Goal: Check status: Check status

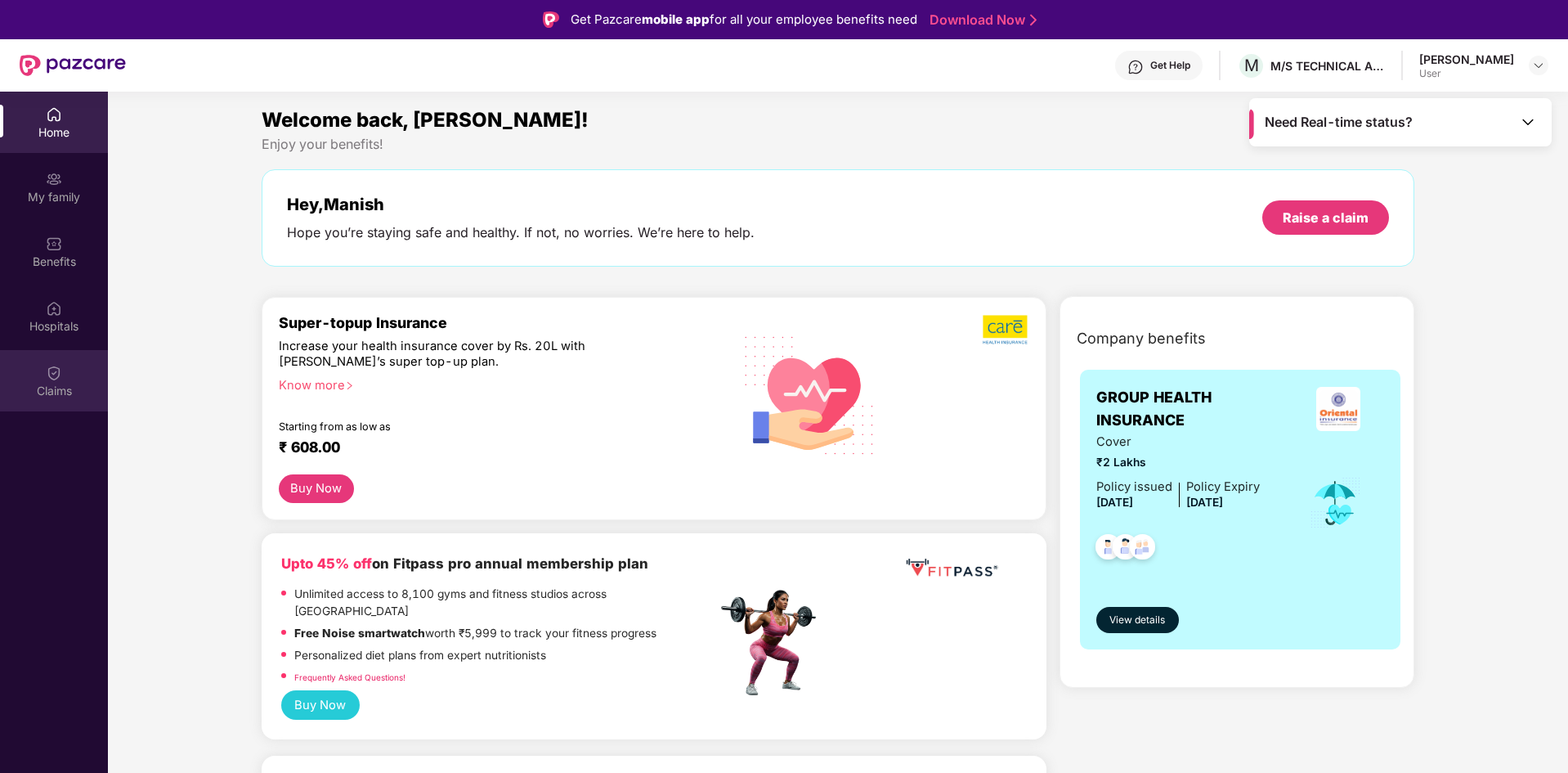
click at [54, 391] on div "Claims" at bounding box center [53, 390] width 108 height 16
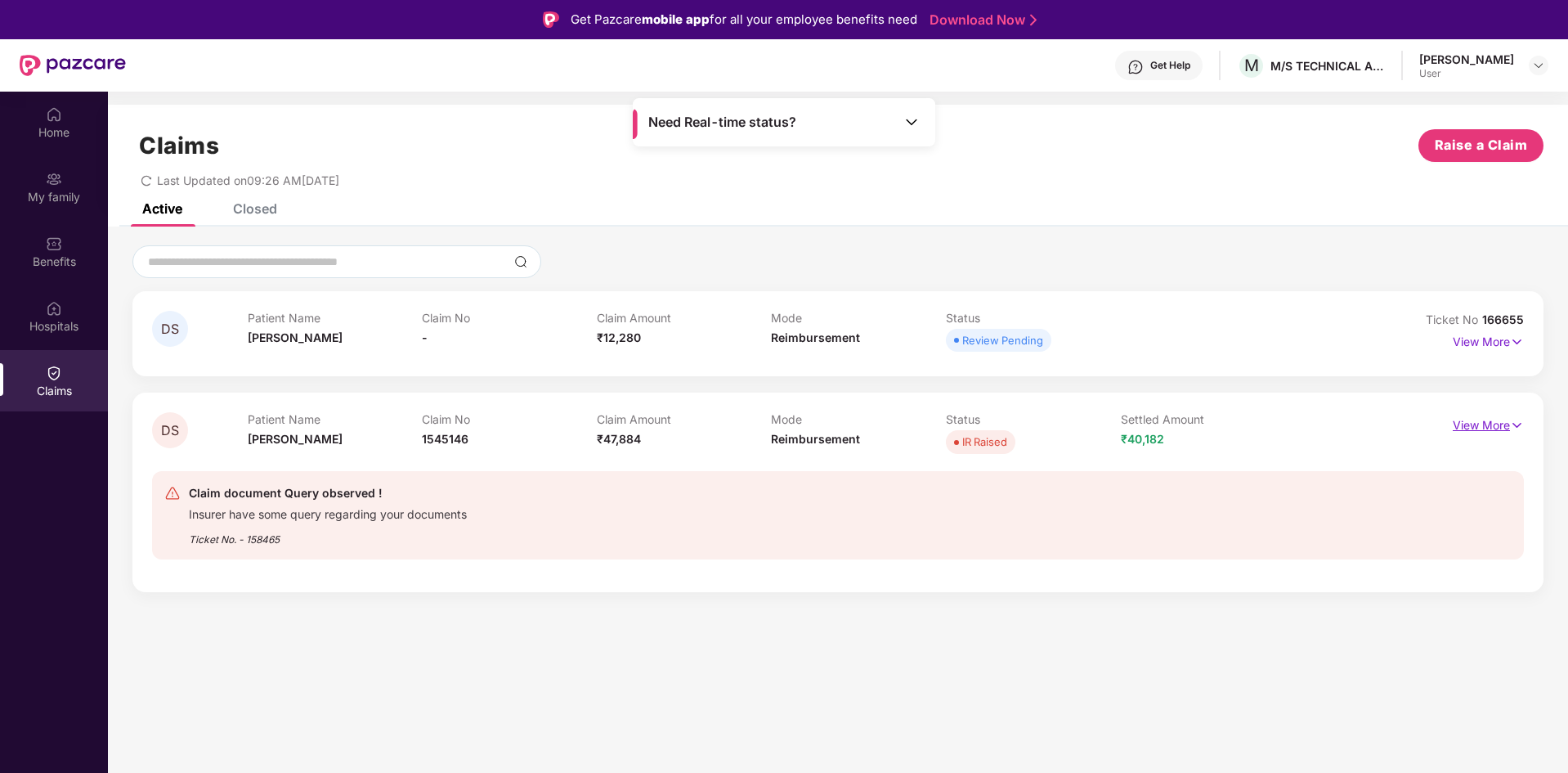
click at [1479, 423] on p "View More" at bounding box center [1488, 423] width 72 height 22
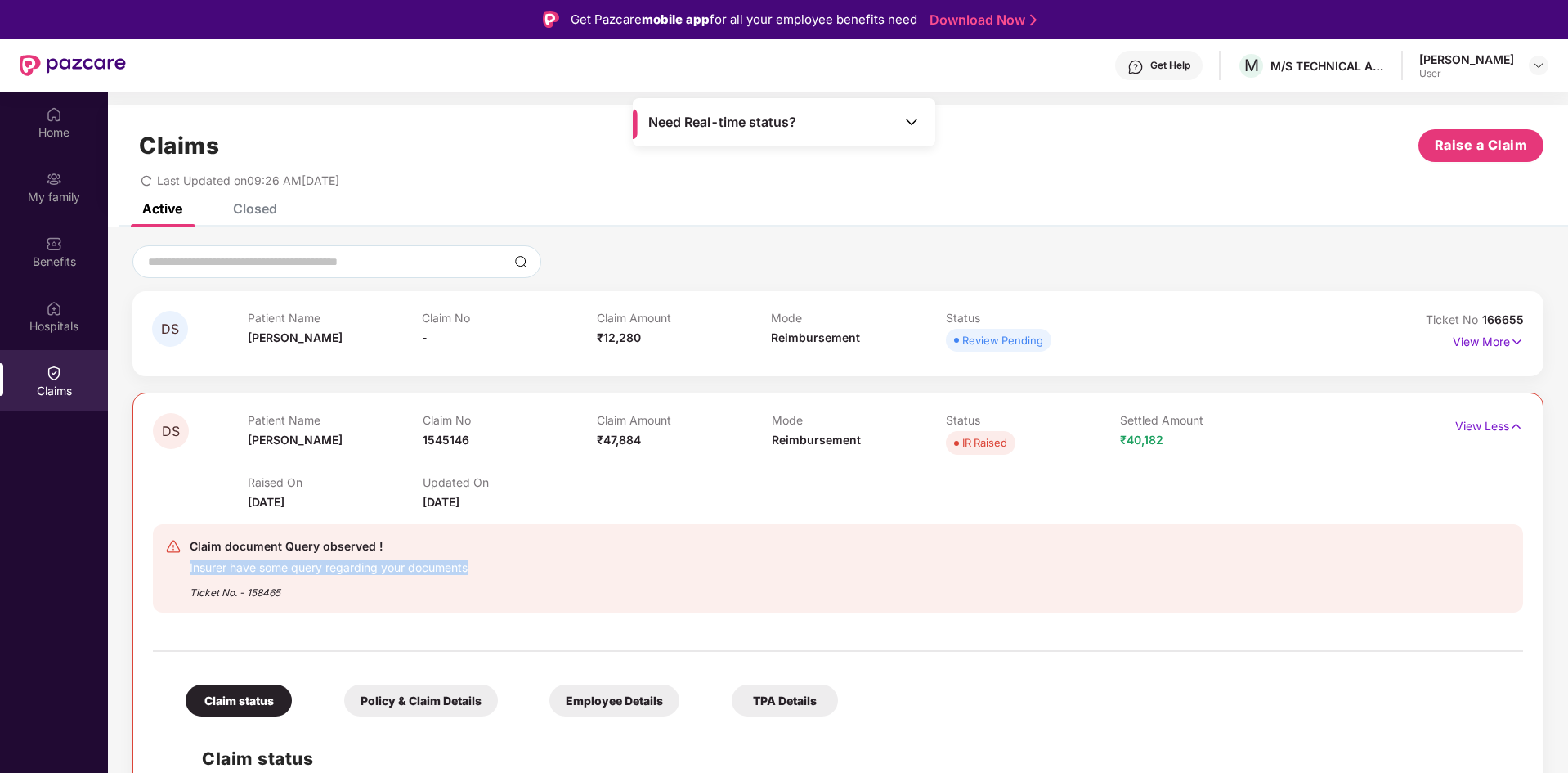
drag, startPoint x: 472, startPoint y: 569, endPoint x: 181, endPoint y: 568, distance: 291.0
click at [181, 568] on div "Claim document Query observed ! Insurer have some query regarding your document…" at bounding box center [726, 568] width 1122 height 64
click at [1180, 65] on div "Get Help" at bounding box center [1170, 65] width 40 height 13
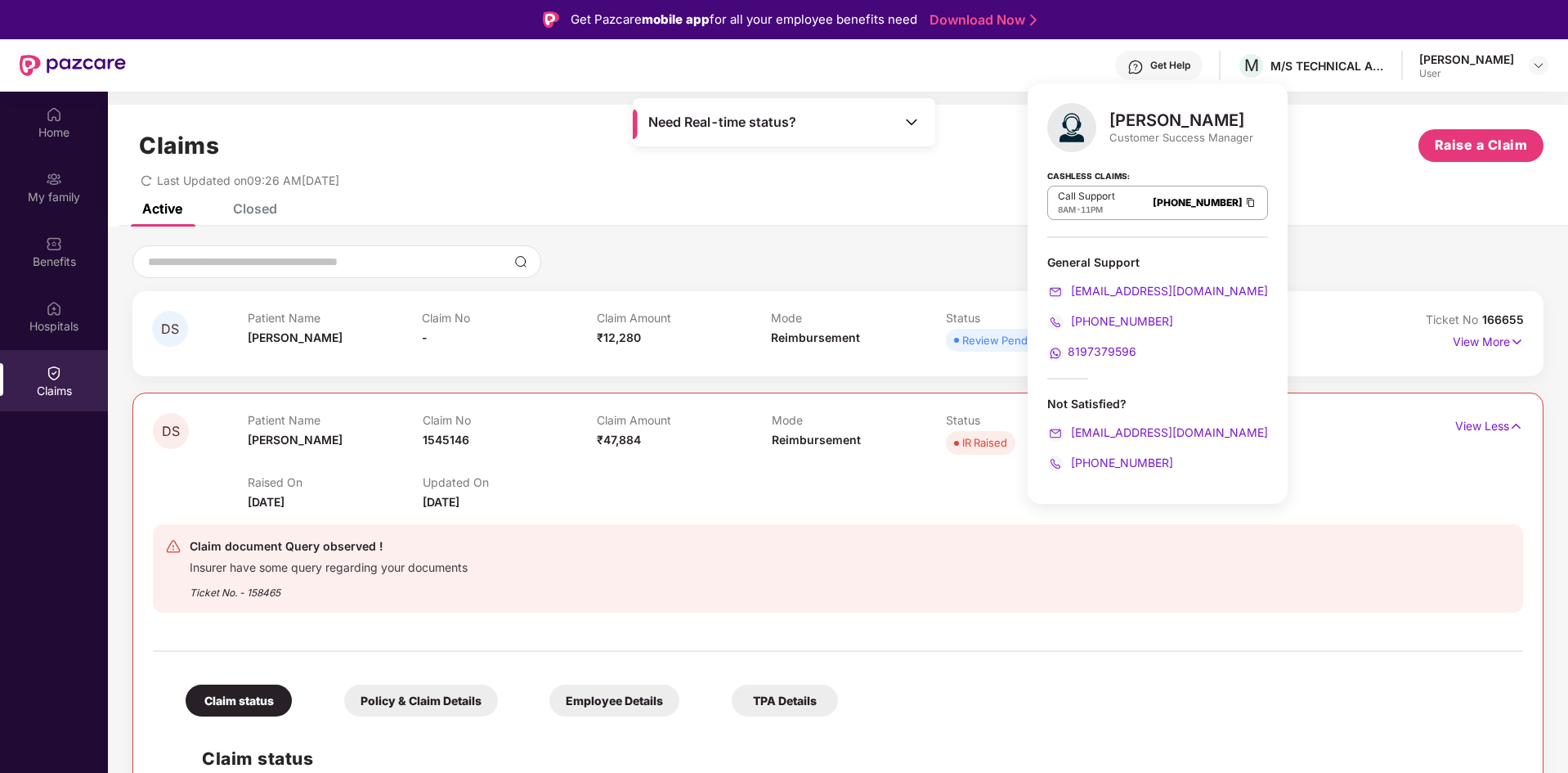
click at [616, 514] on div "Claim document Query observed ! Insurer have some query regarding your document…" at bounding box center [837, 568] width 1370 height 115
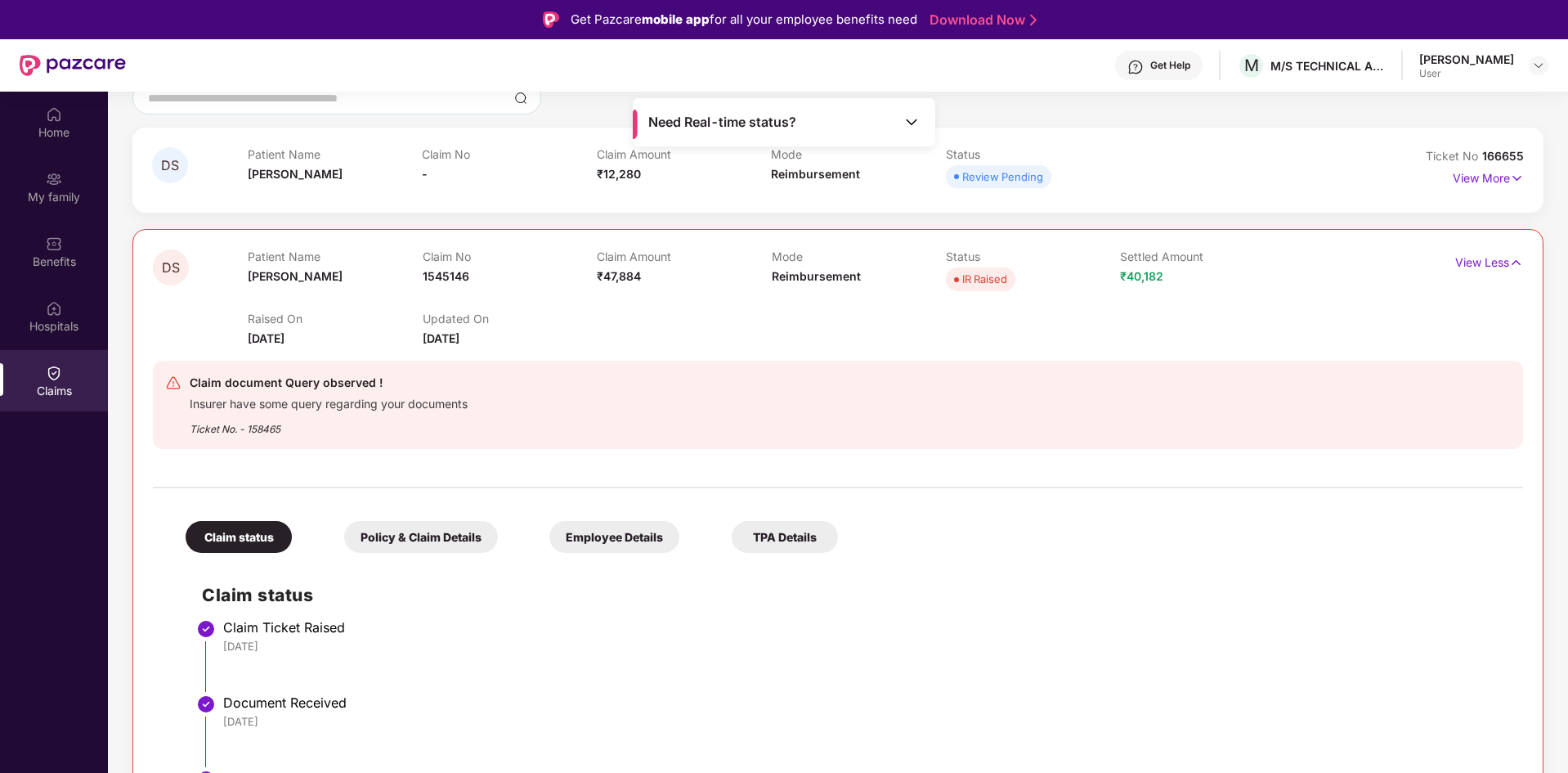
scroll to position [301, 0]
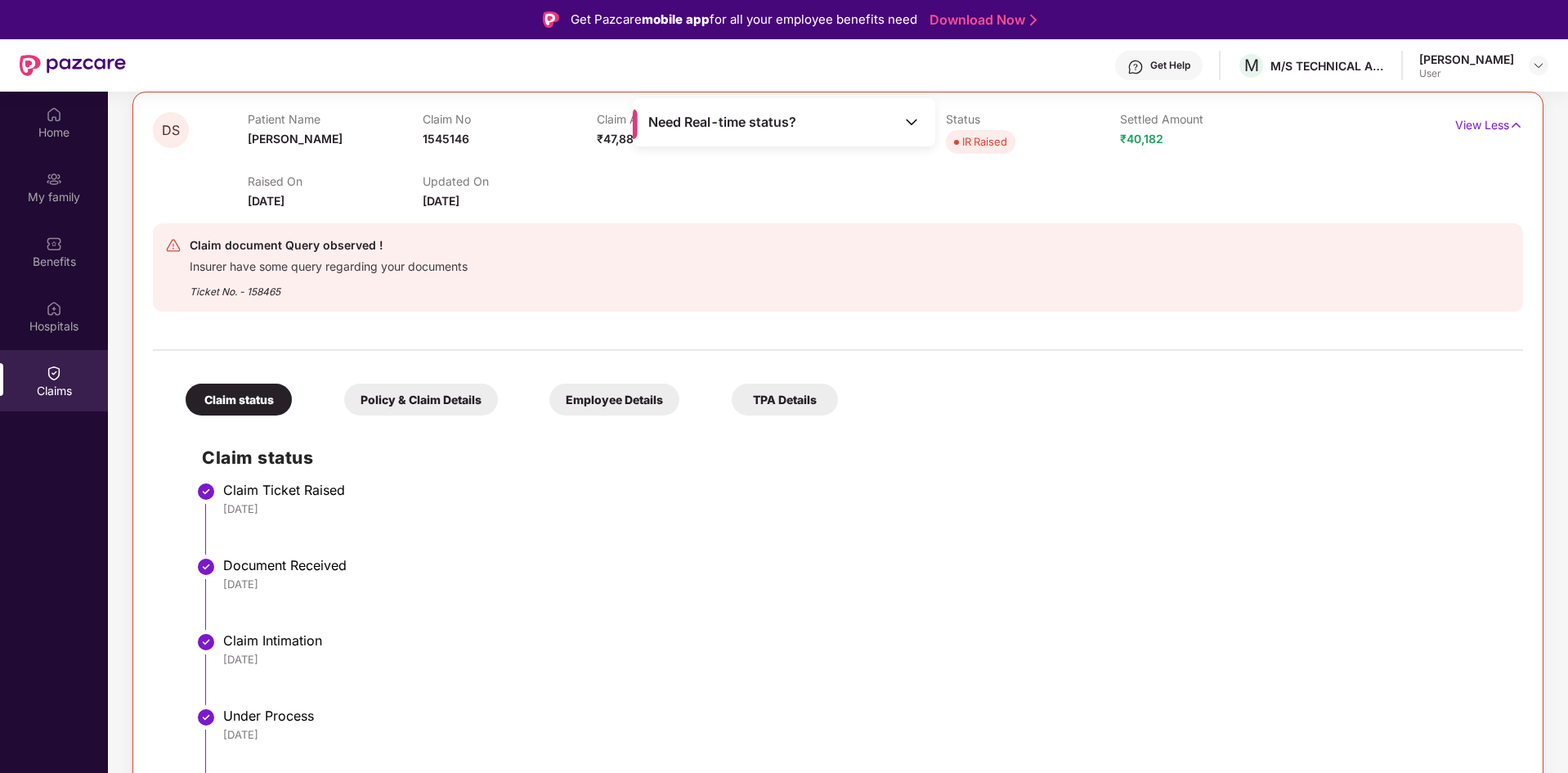
click at [384, 399] on div "Policy & Claim Details" at bounding box center [420, 399] width 153 height 32
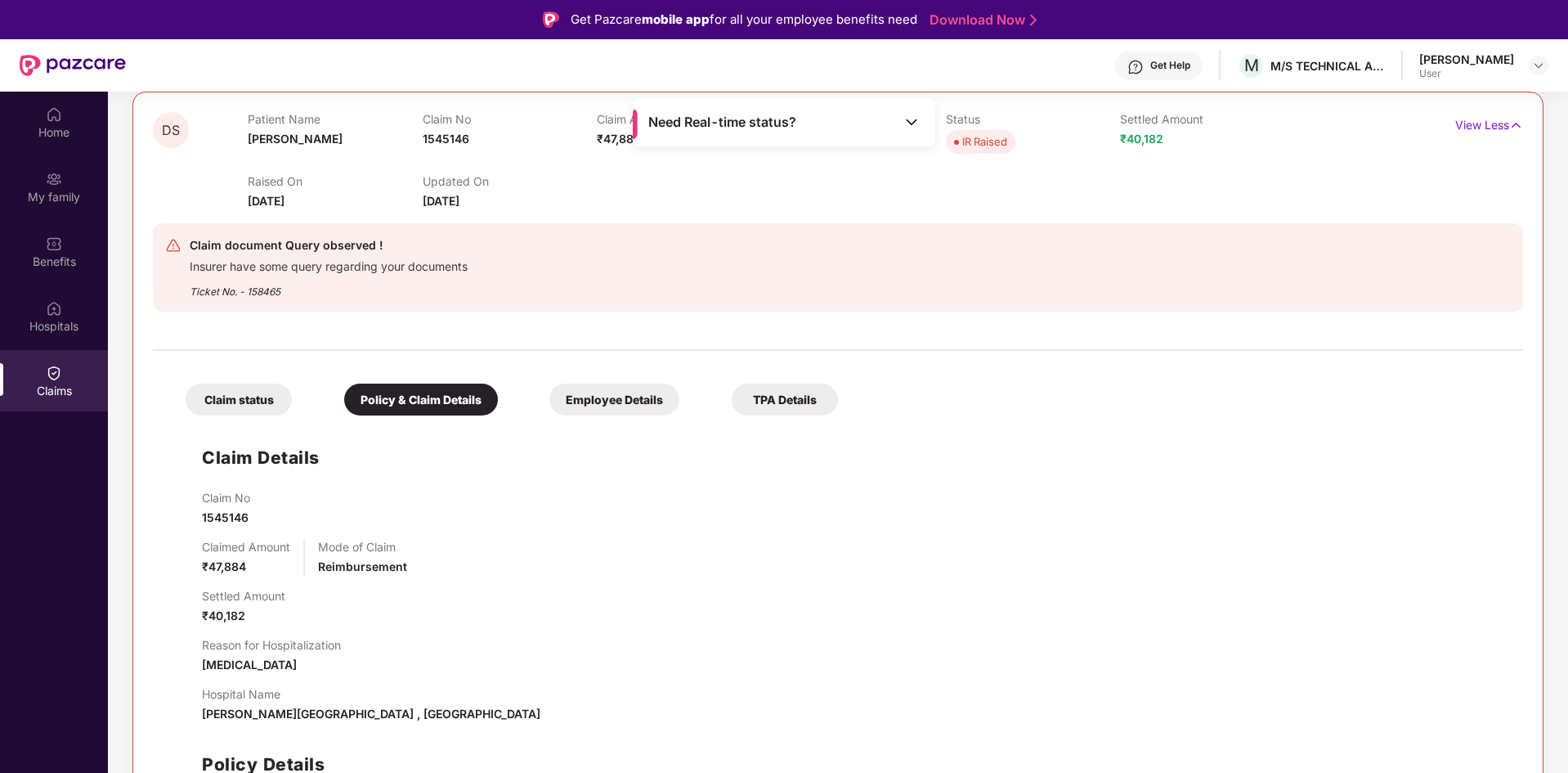
click at [226, 408] on div "Claim status" at bounding box center [238, 399] width 106 height 32
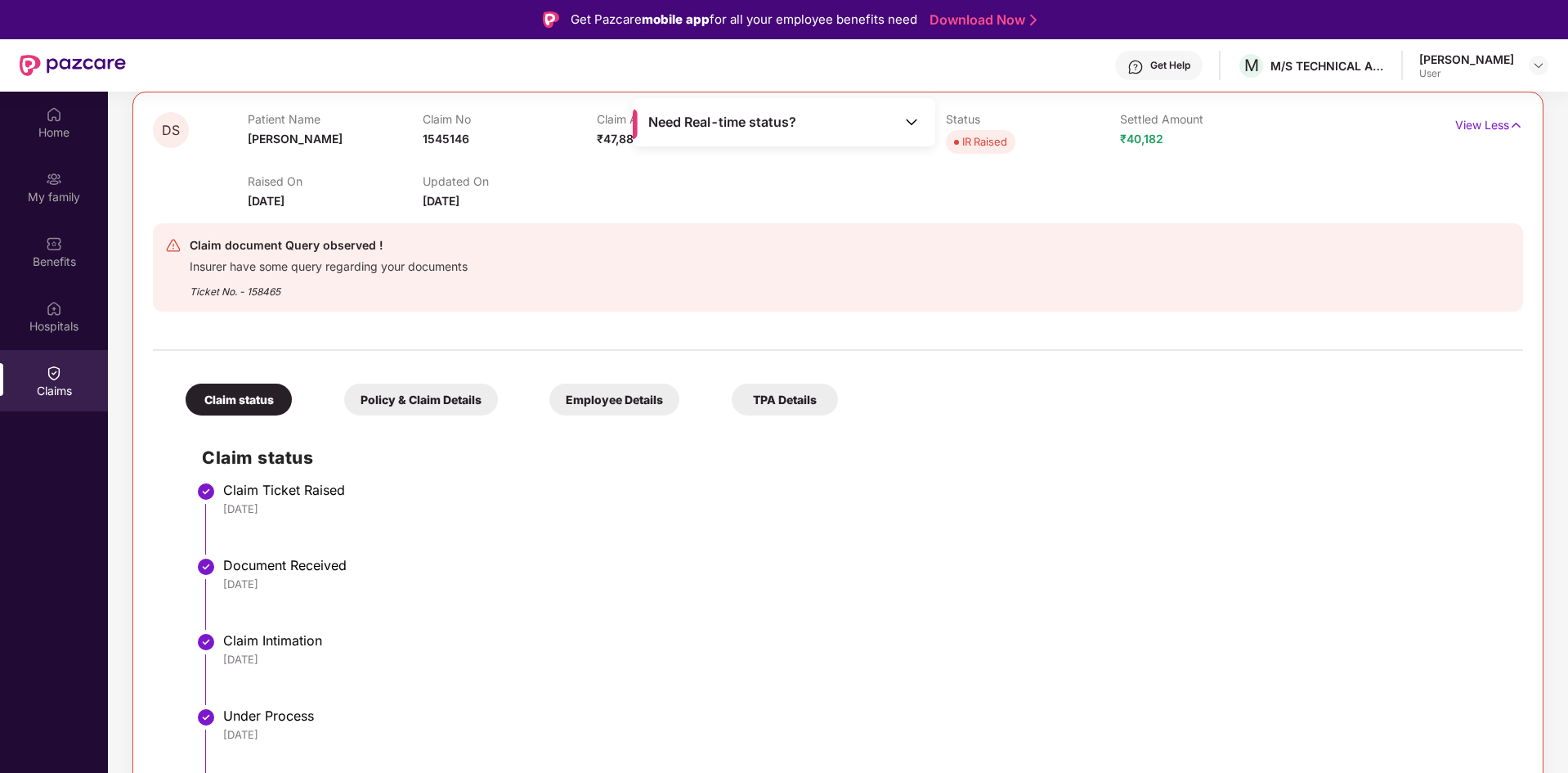
click at [369, 397] on div "Policy & Claim Details" at bounding box center [420, 399] width 153 height 32
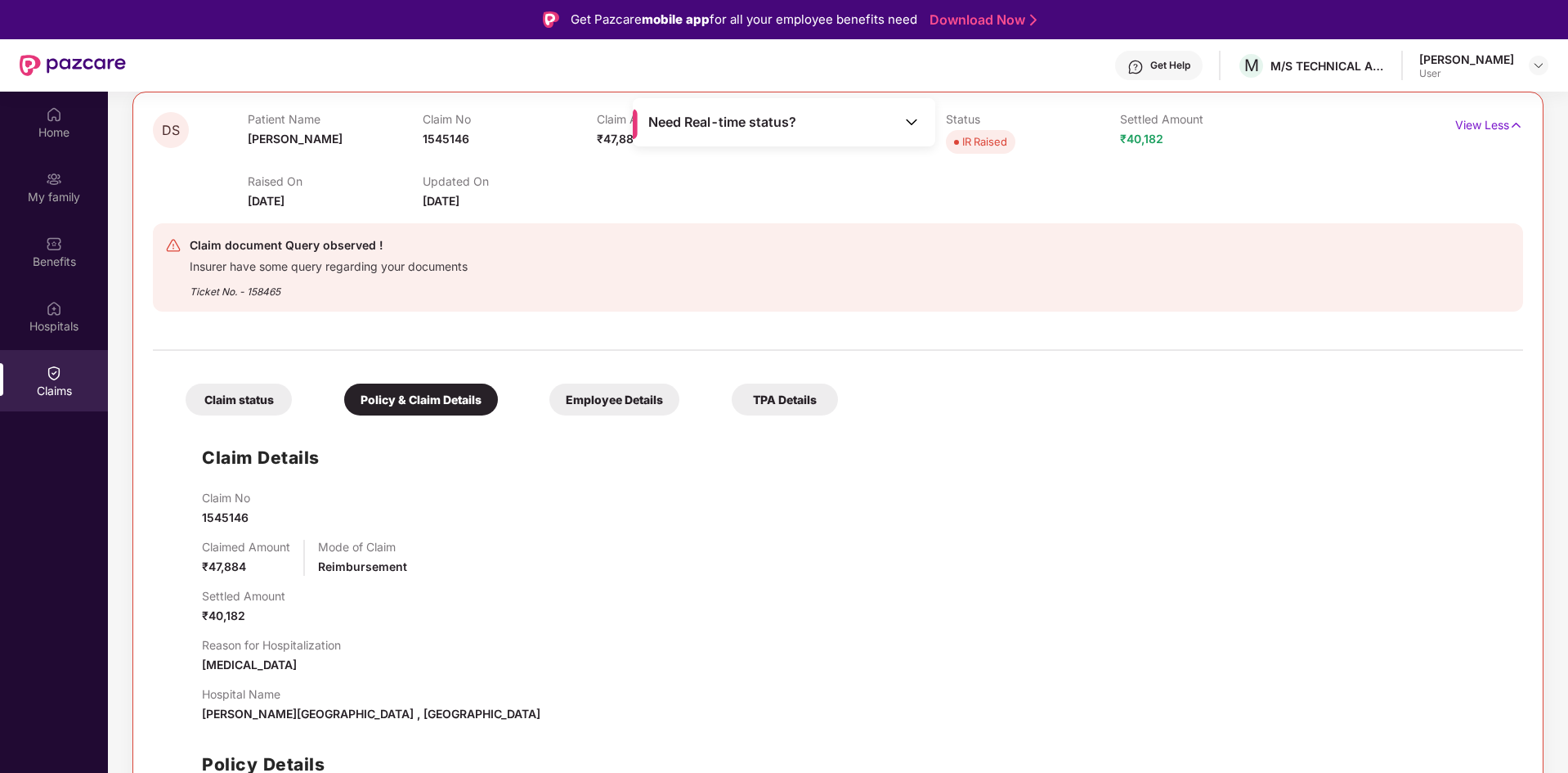
scroll to position [0, 0]
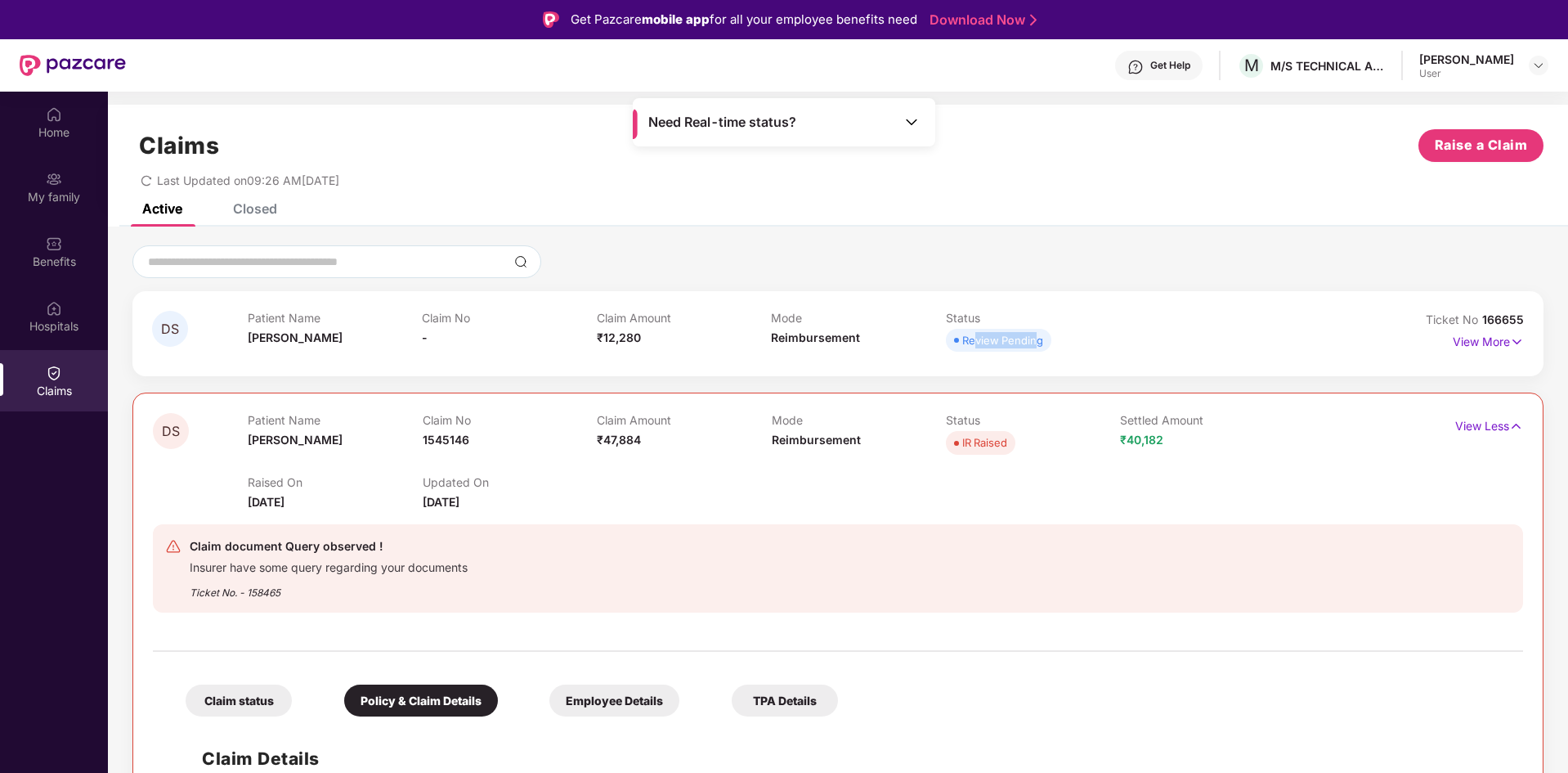
drag, startPoint x: 971, startPoint y: 344, endPoint x: 1038, endPoint y: 344, distance: 67.0
click at [1038, 344] on div "Review Pending" at bounding box center [1003, 340] width 81 height 16
click at [1321, 65] on div "M/S TECHNICAL ASSOCIATES LTD" at bounding box center [1328, 65] width 115 height 16
click at [1192, 65] on div "Get Help" at bounding box center [1159, 65] width 88 height 29
